Goal: Transaction & Acquisition: Purchase product/service

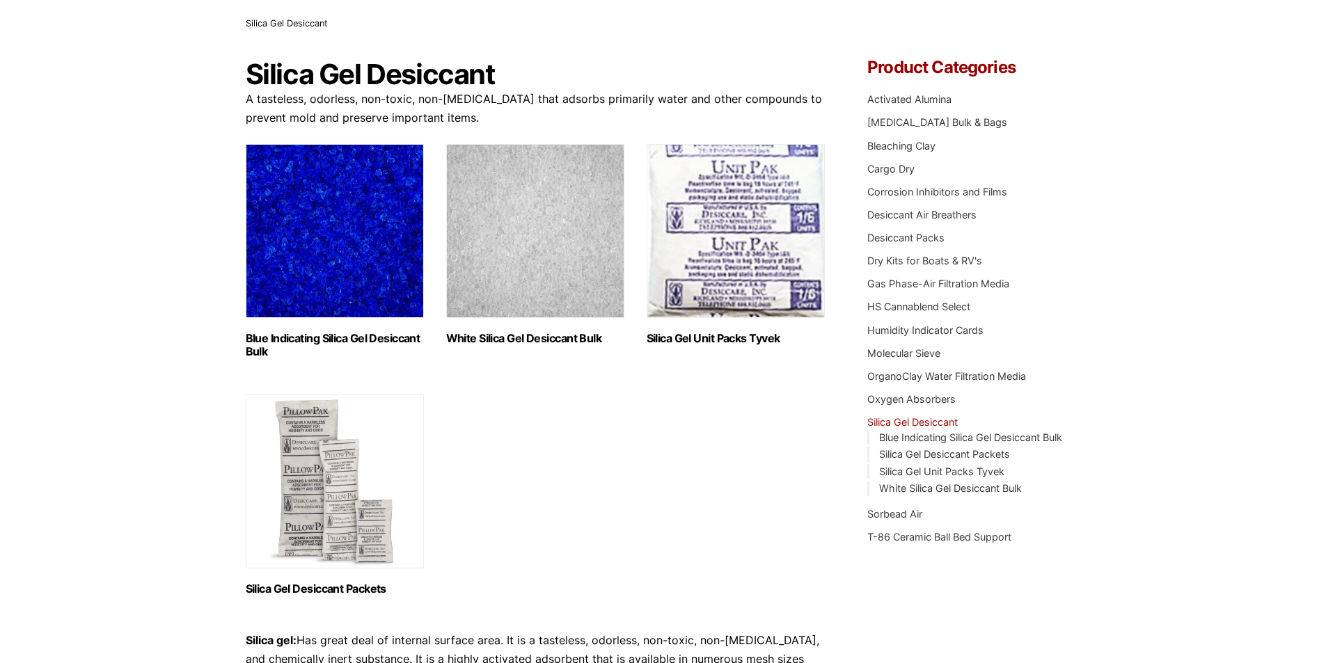
scroll to position [139, 0]
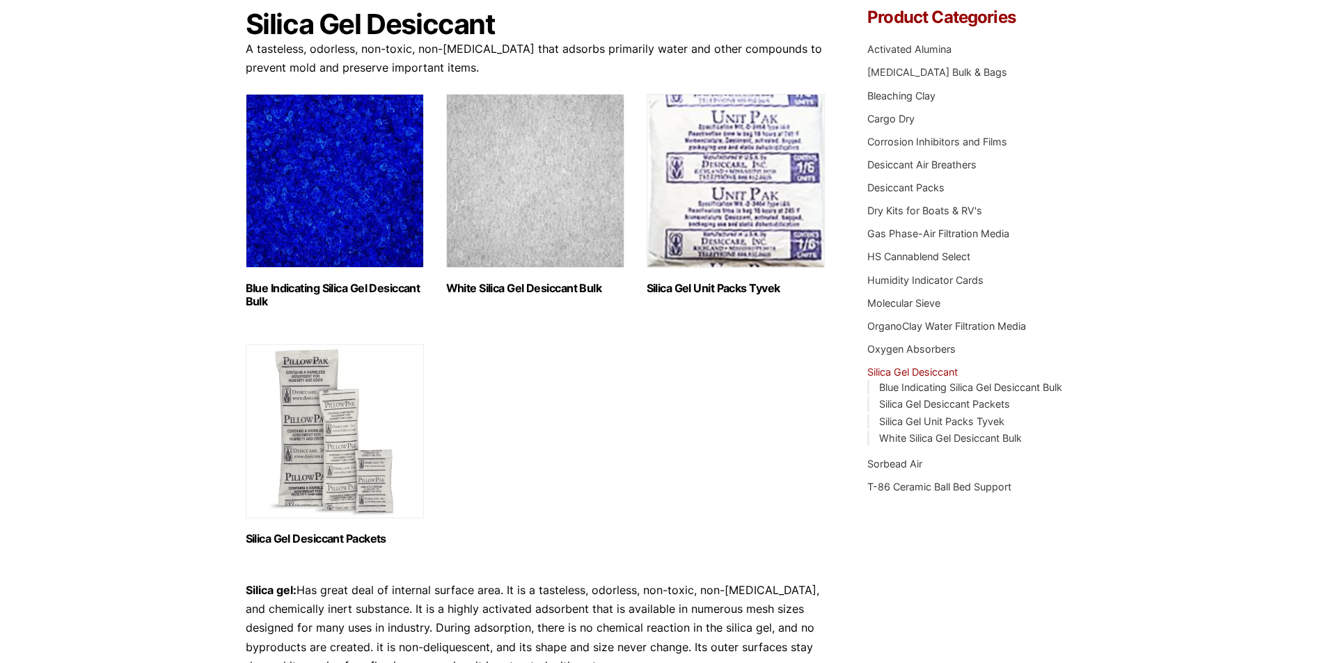
click at [361, 214] on img "Visit product category Blue Indicating Silica Gel Desiccant Bulk" at bounding box center [335, 181] width 178 height 174
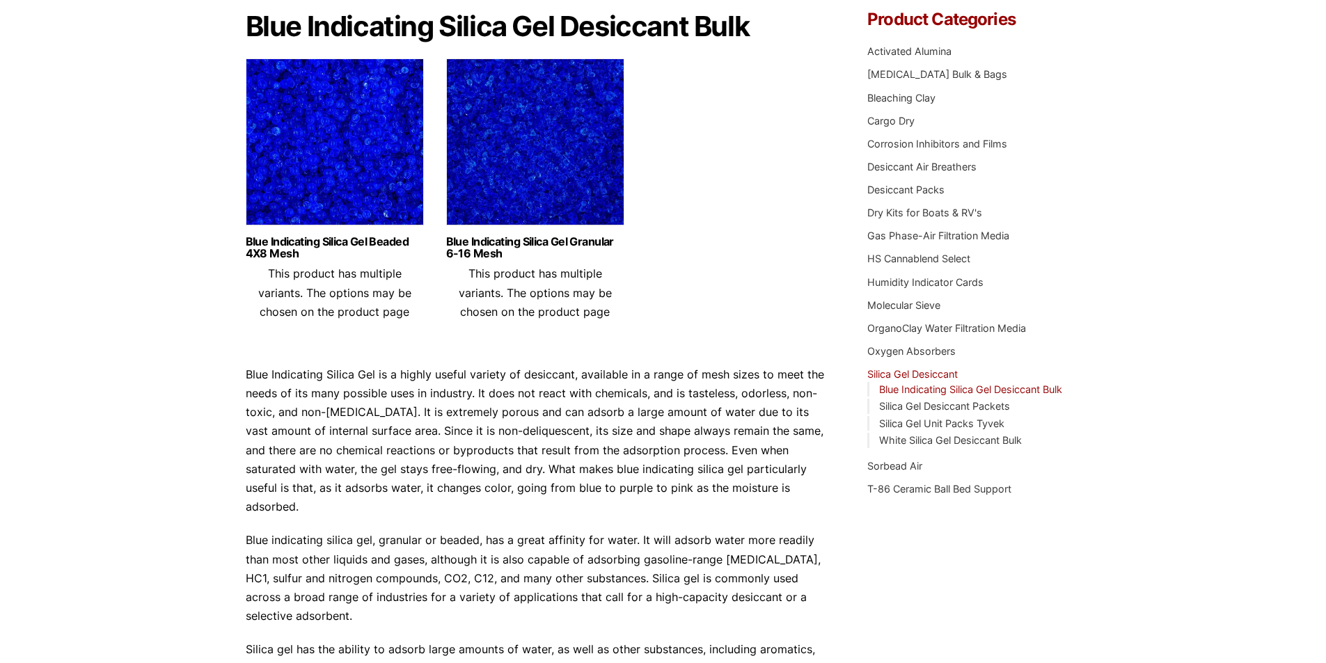
scroll to position [139, 0]
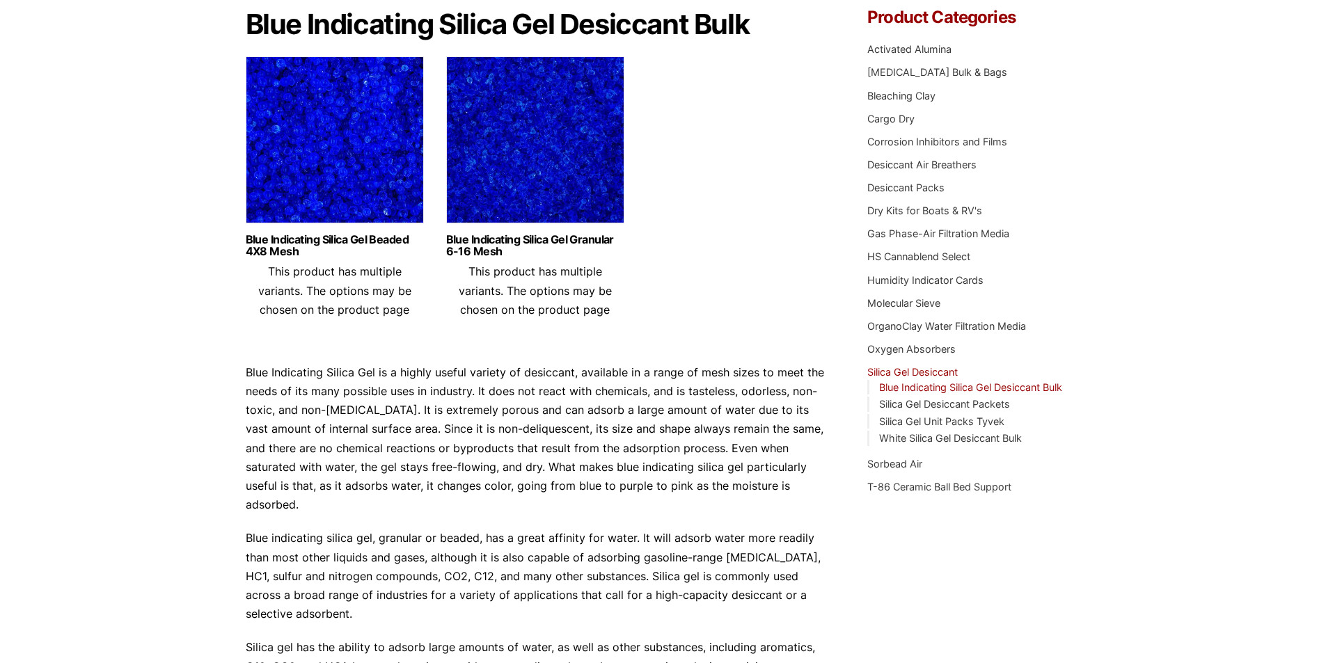
click at [567, 165] on img at bounding box center [535, 143] width 178 height 174
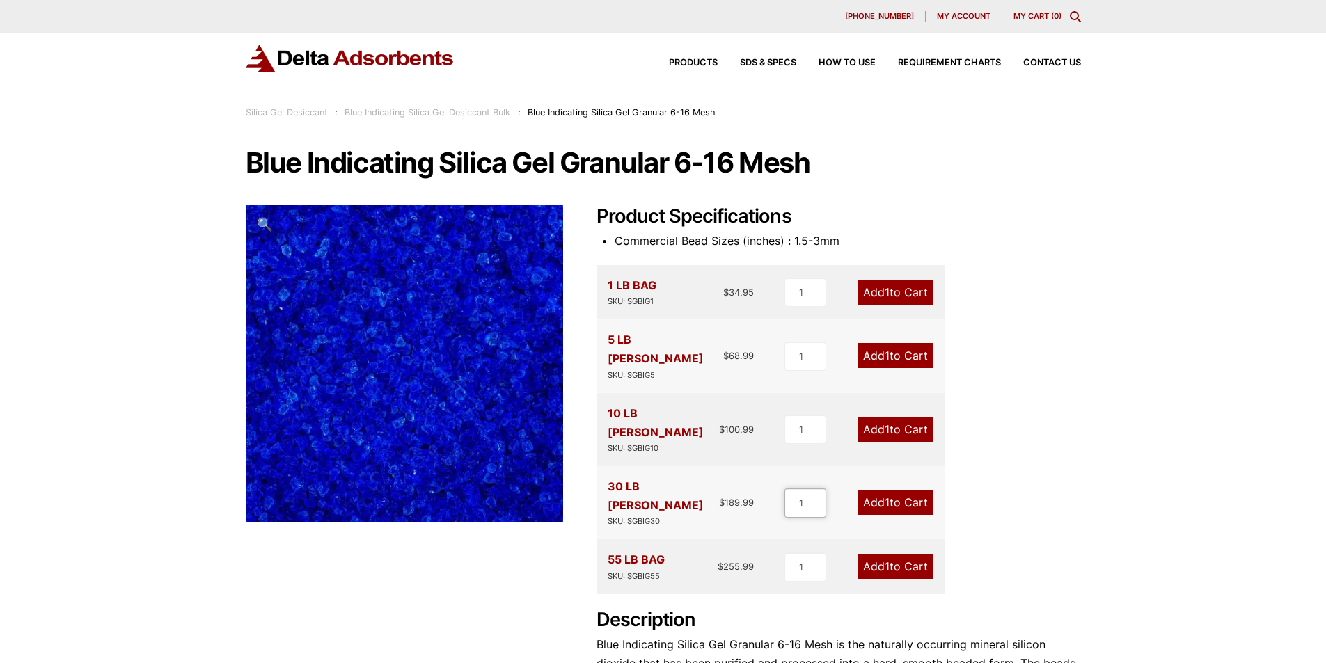
click at [806, 489] on input "1" at bounding box center [806, 503] width 42 height 29
click at [703, 551] on div "55 LB BAG SKU: SGBIG55 $ 255.99" at bounding box center [681, 567] width 147 height 32
click at [886, 560] on span "1" at bounding box center [887, 567] width 5 height 14
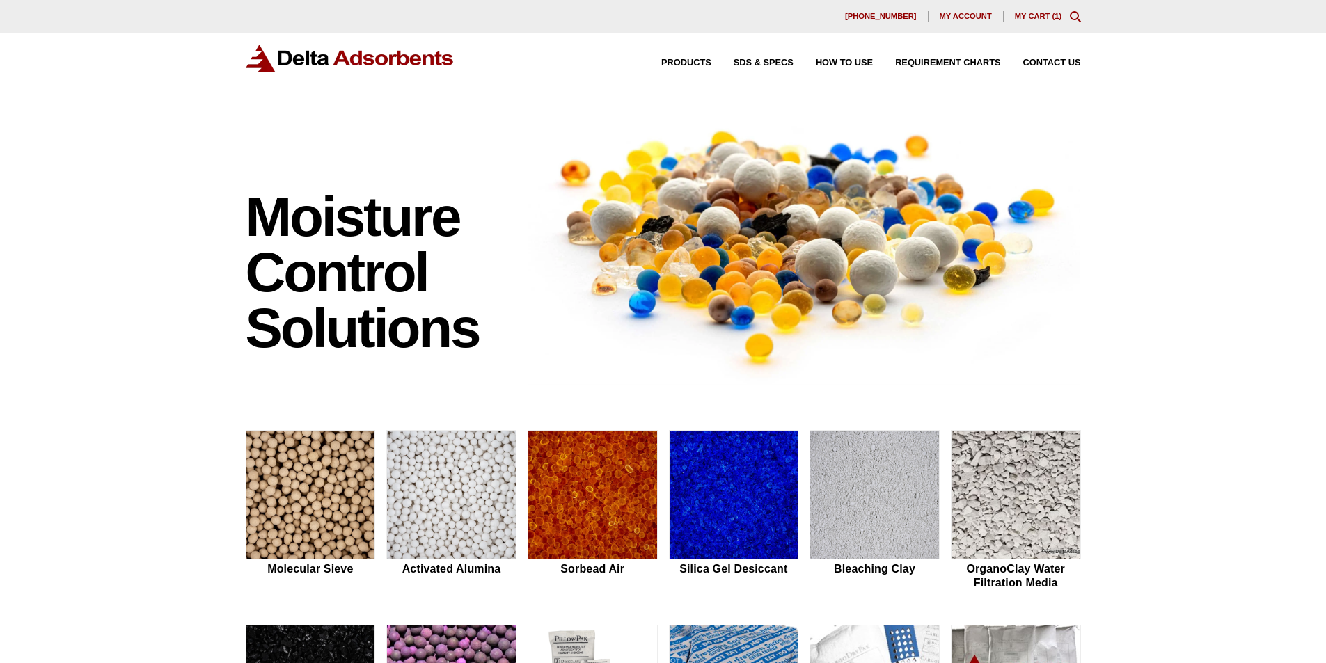
click at [1040, 16] on link "My Cart ( 1 )" at bounding box center [1038, 16] width 47 height 8
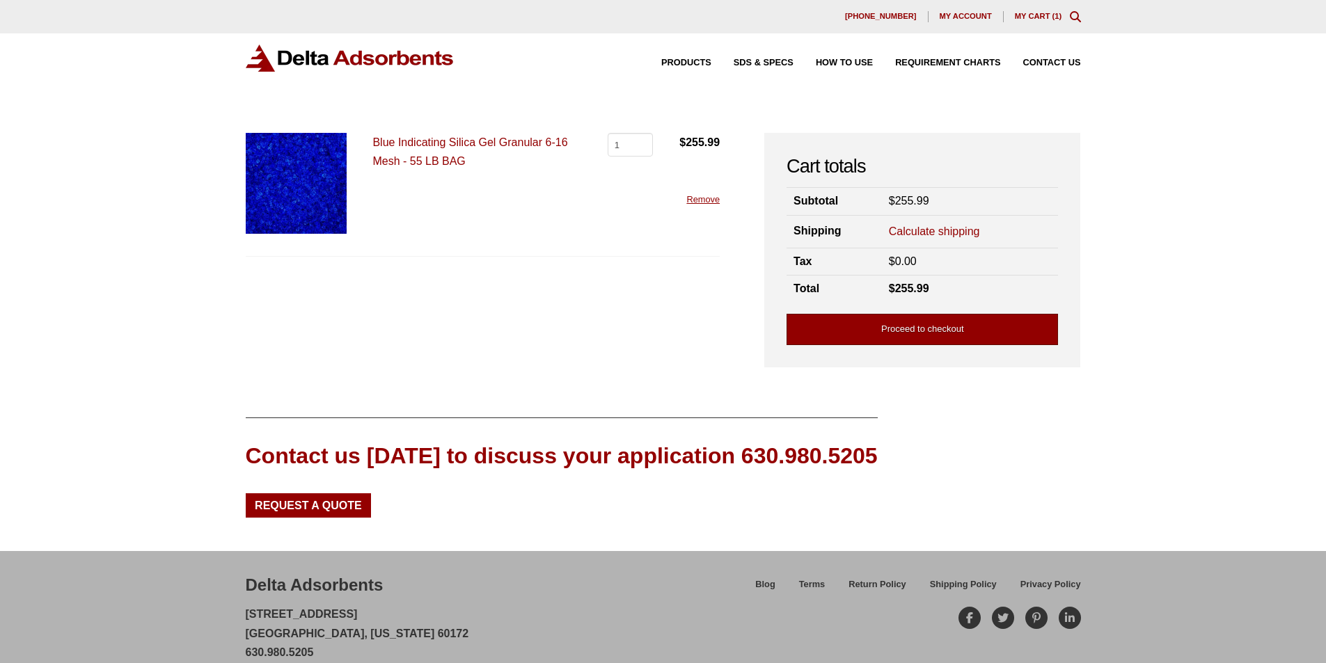
click at [939, 326] on link "Proceed to checkout" at bounding box center [923, 329] width 272 height 31
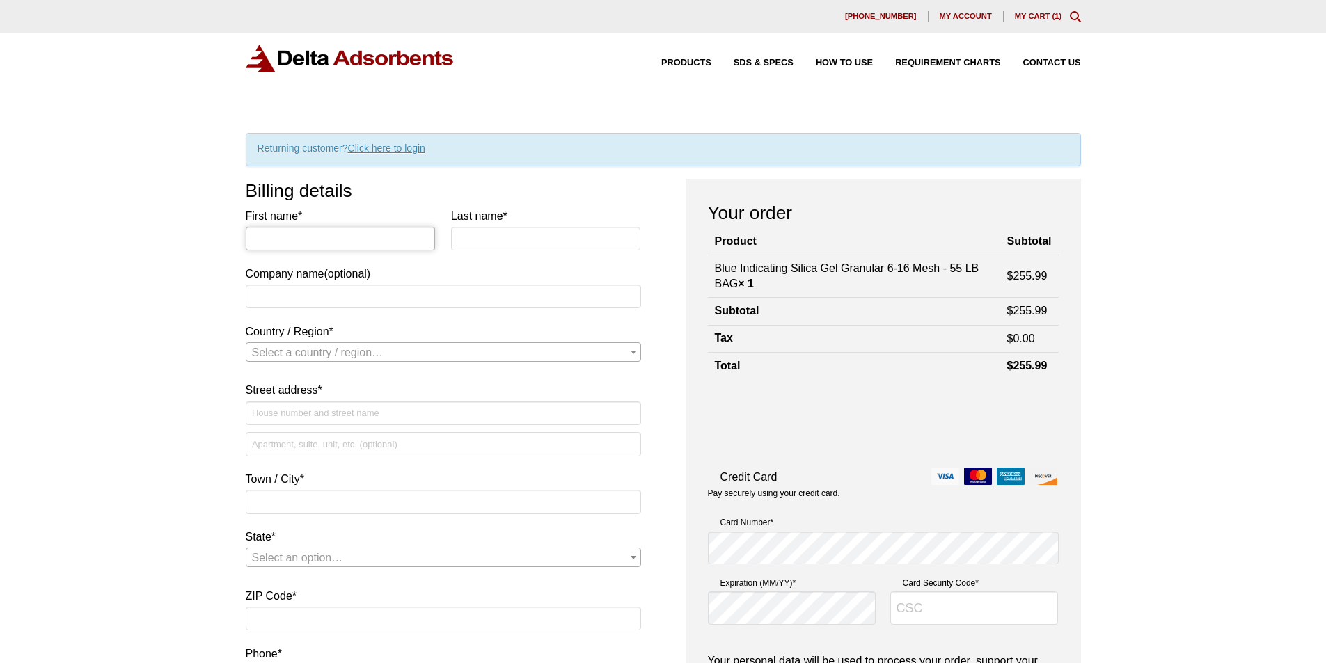
click at [391, 231] on input "First name *" at bounding box center [341, 239] width 190 height 24
type input "Rylee"
click at [484, 246] on input "Last name *" at bounding box center [546, 239] width 190 height 24
type input "Hoburg"
click at [346, 285] on input "Company name (optional)" at bounding box center [443, 297] width 395 height 24
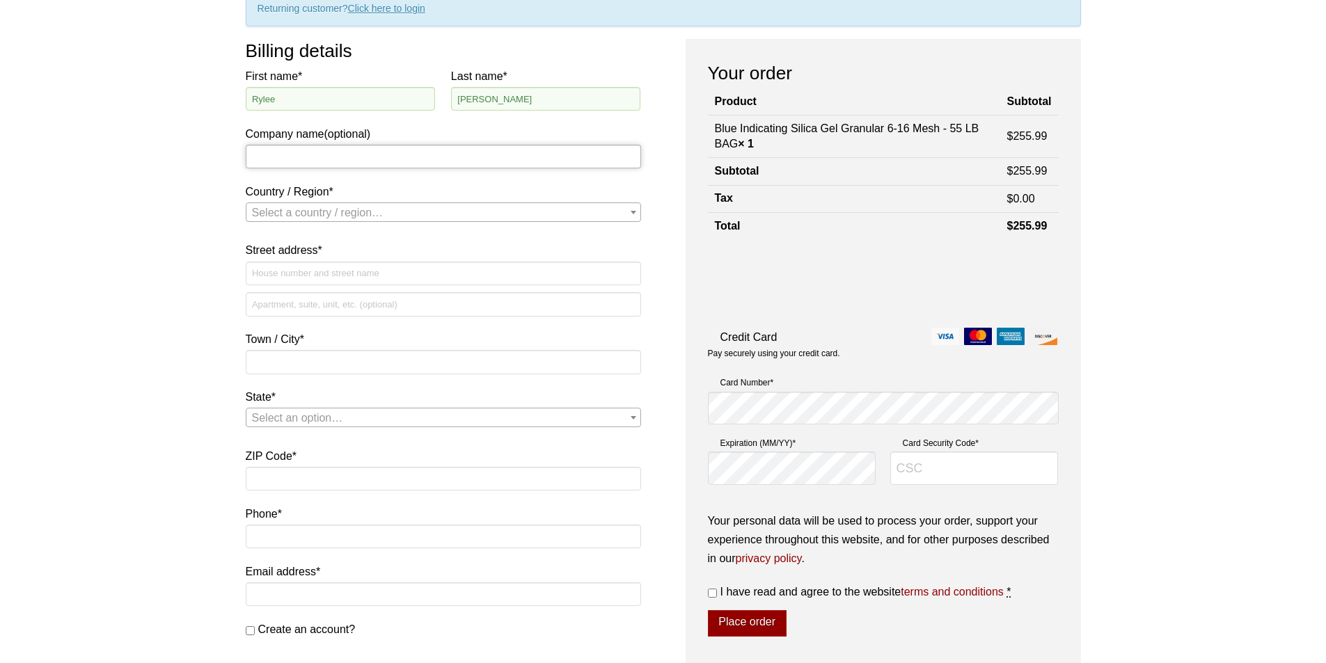
scroll to position [139, 0]
click at [338, 210] on span "Select a country / region…" at bounding box center [318, 213] width 132 height 12
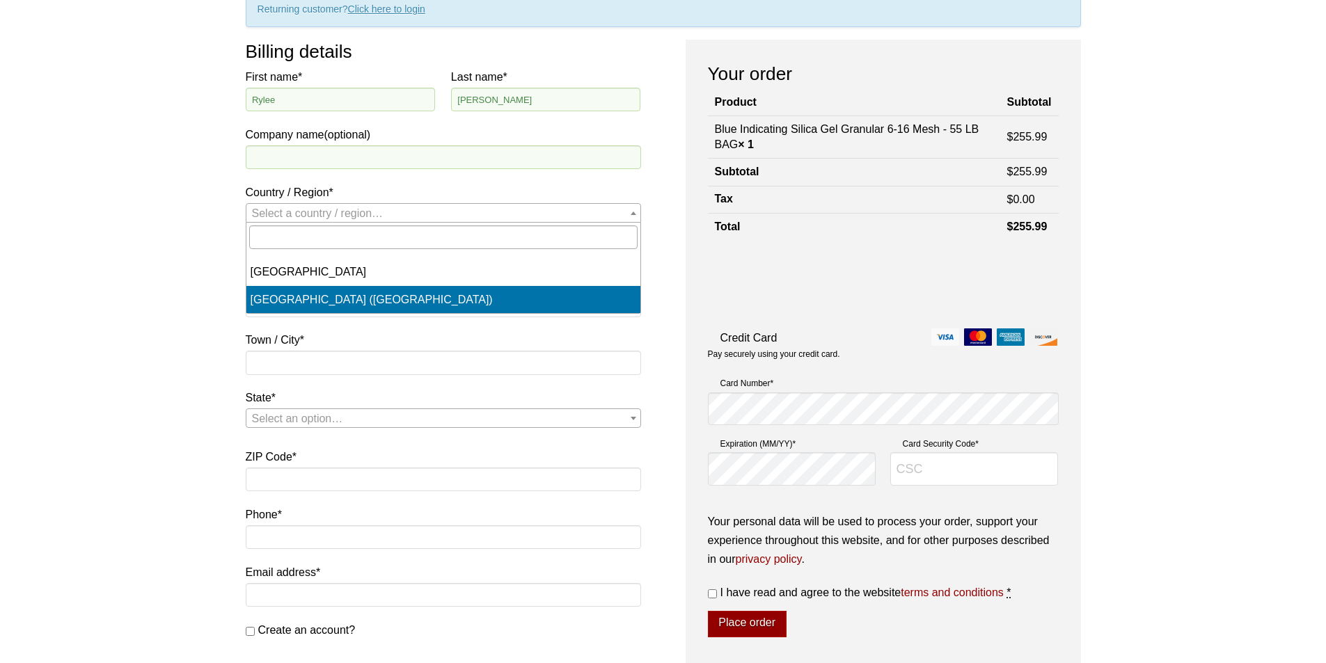
select select "US"
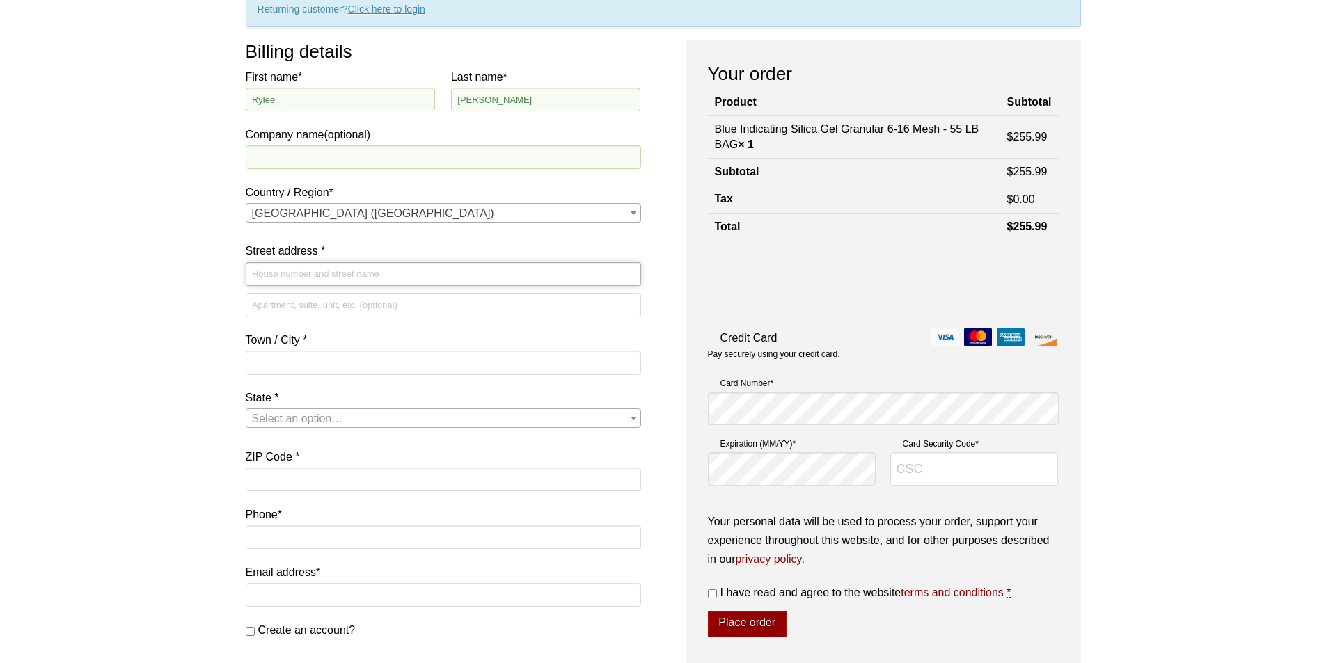
click at [348, 280] on input "Street address *" at bounding box center [443, 274] width 395 height 24
type input "221405 E. Bryson Brown Rd."
type input "Kennewick"
select select "WA"
type input "99337"
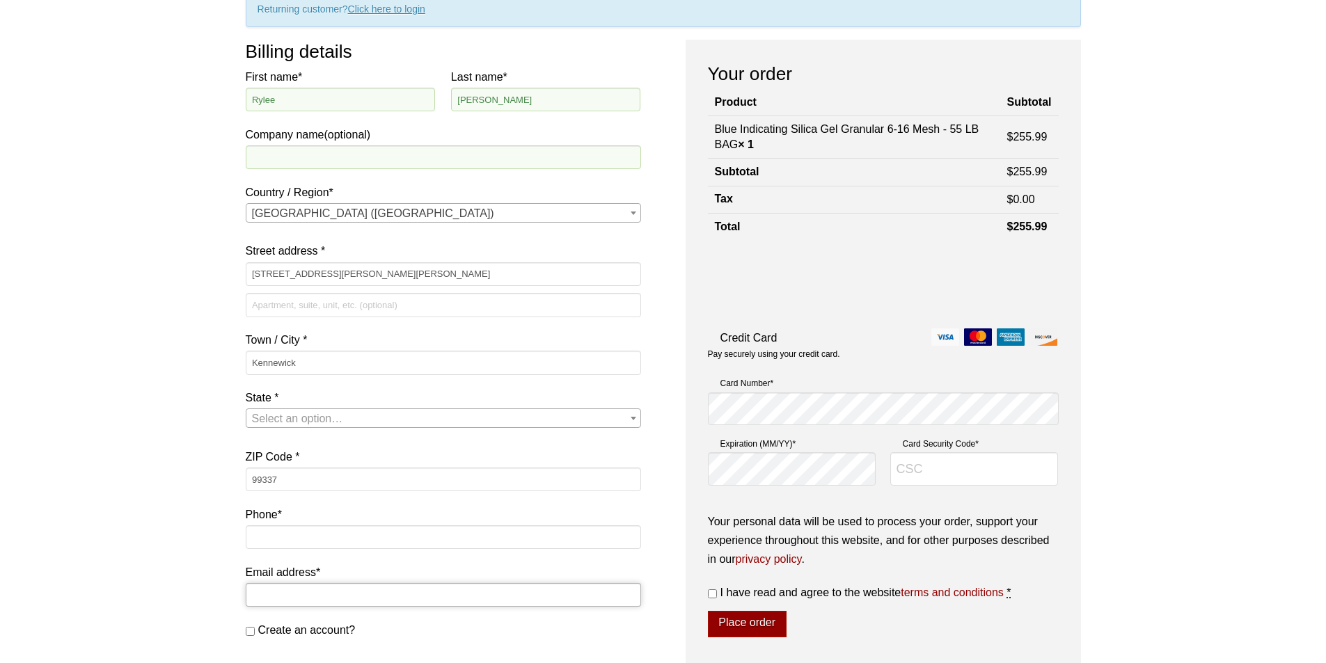
type input "ryleehoburg@pacificwest.com"
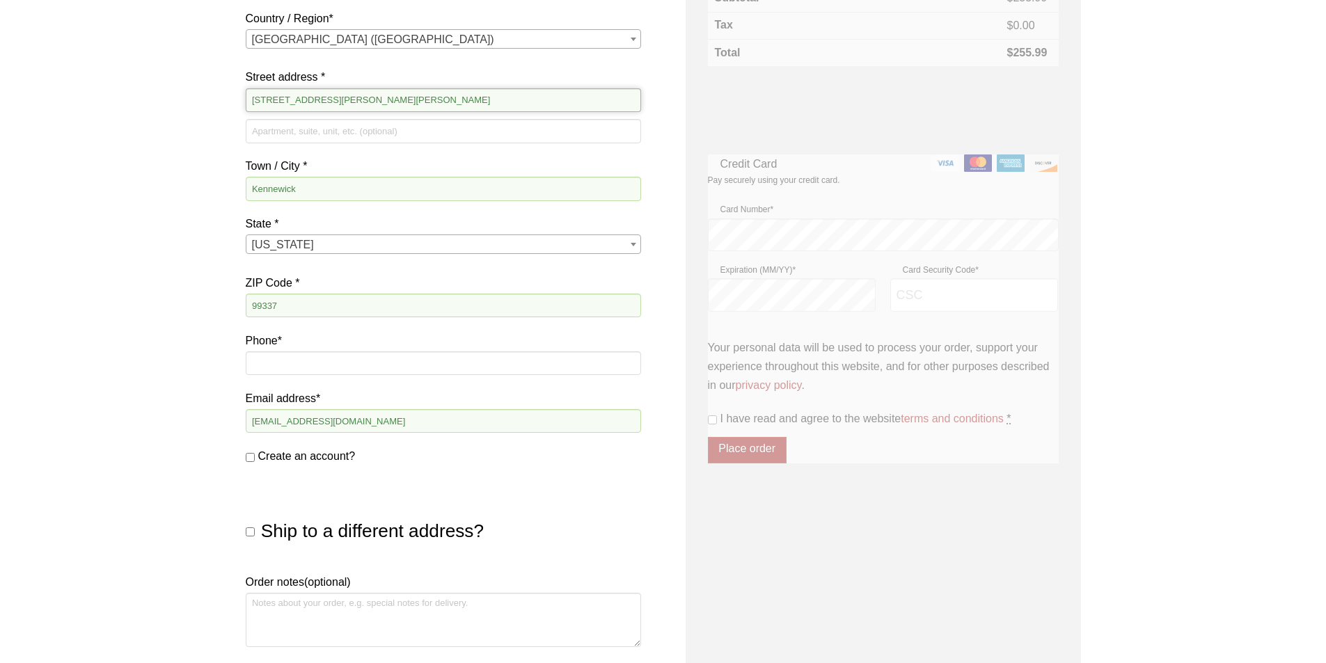
scroll to position [348, 0]
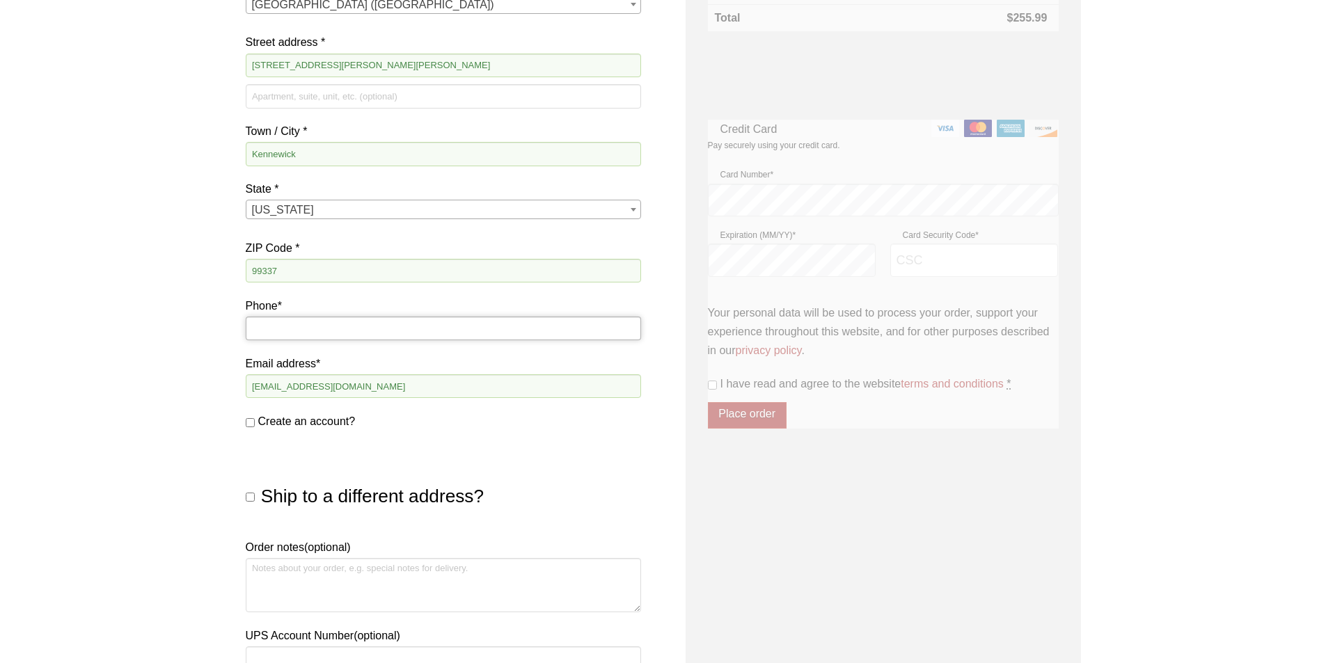
click at [316, 327] on input "Phone *" at bounding box center [443, 329] width 395 height 24
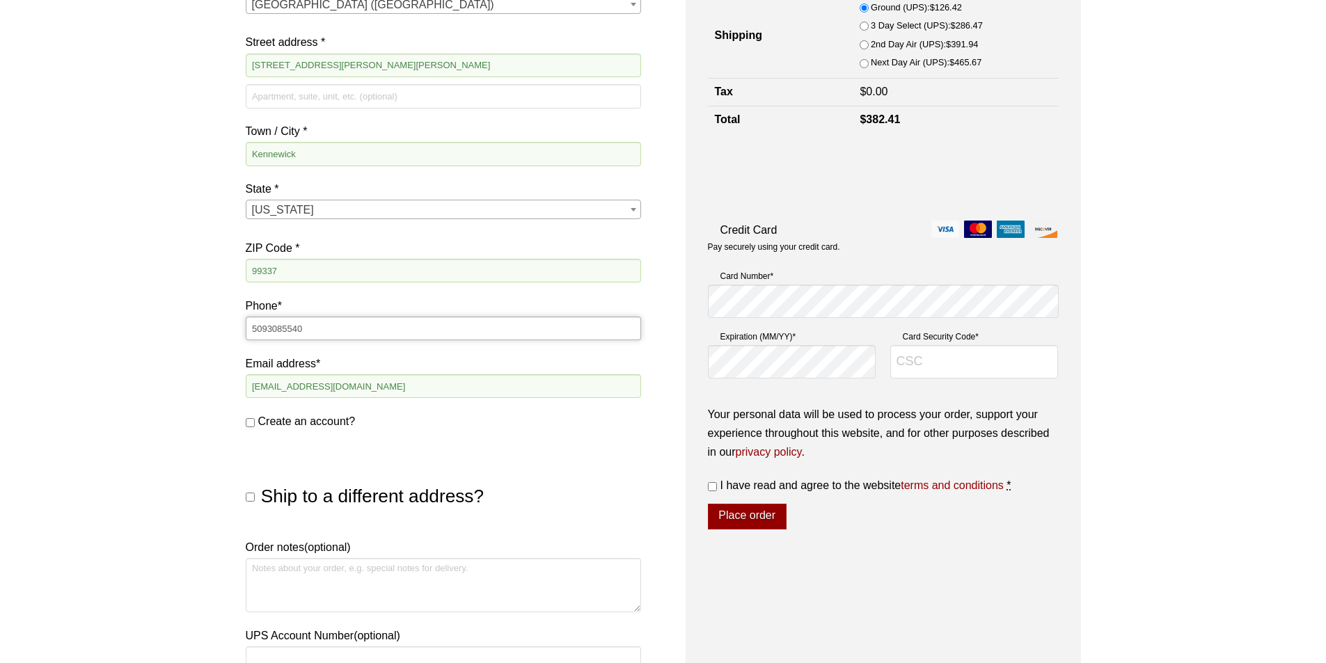
type input "5093085540"
click at [70, 414] on div "Our website has detected that you are using an outdated browser that will preve…" at bounding box center [663, 336] width 1326 height 1368
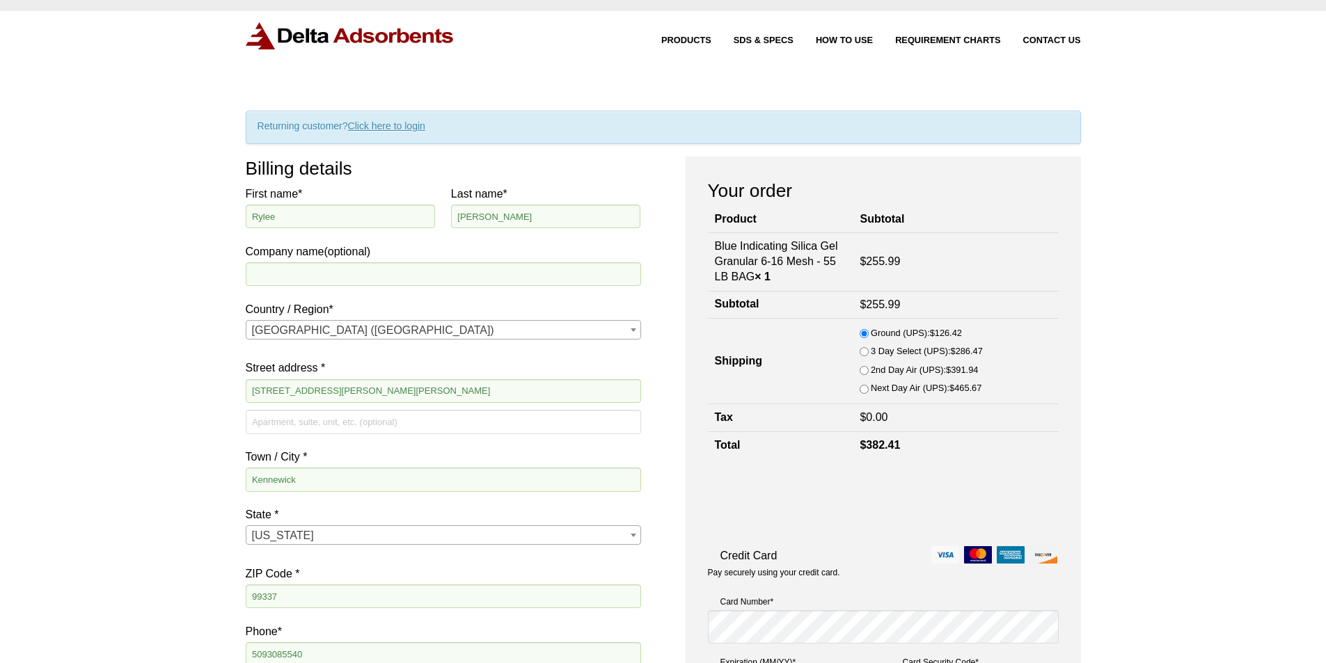
scroll to position [0, 0]
